Goal: Task Accomplishment & Management: Manage account settings

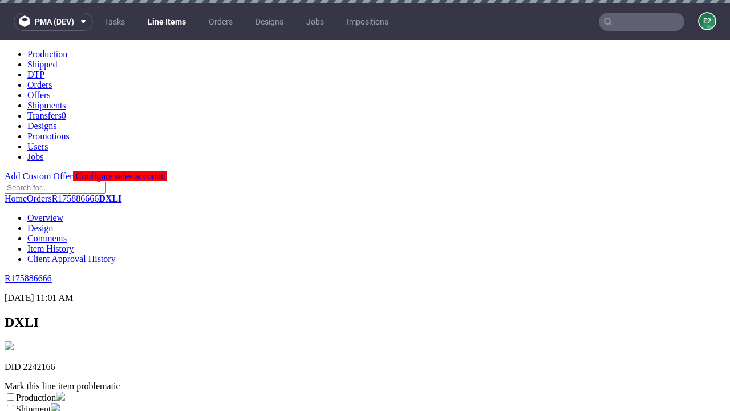
scroll to position [201, 0]
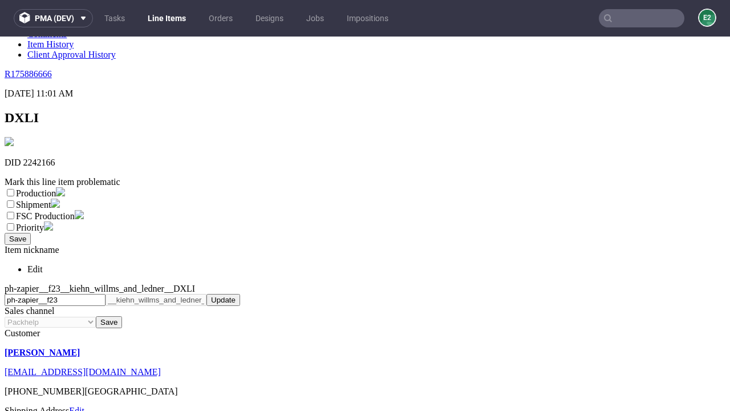
select select "dtp_ca_needed"
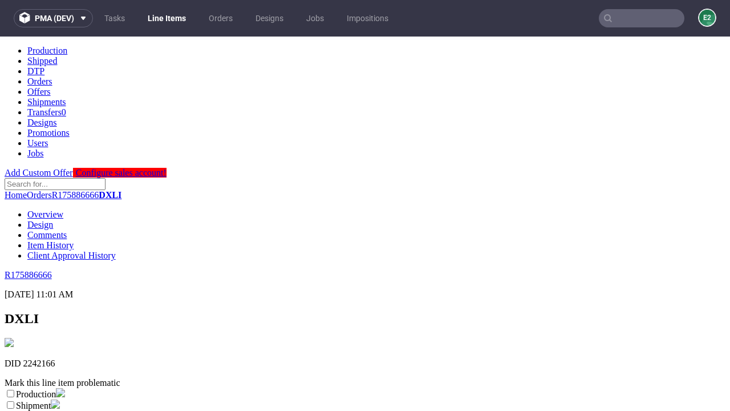
scroll to position [0, 0]
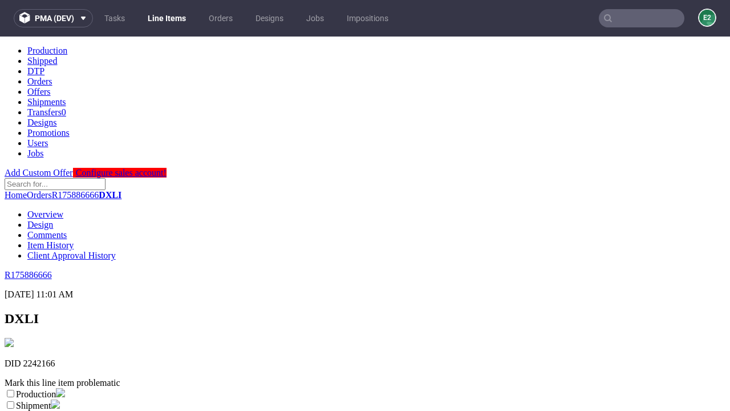
checkbox input "true"
